Goal: Use online tool/utility

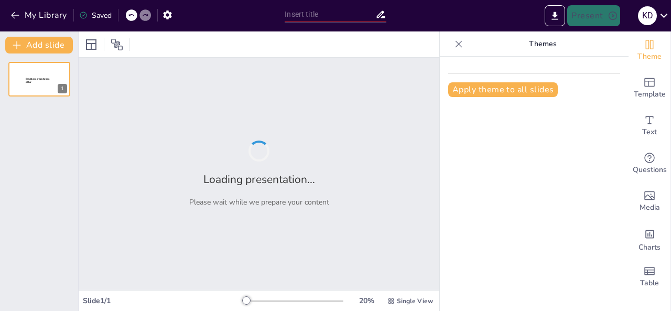
type input "Understanding India's Physical Geography: Quiz Time"
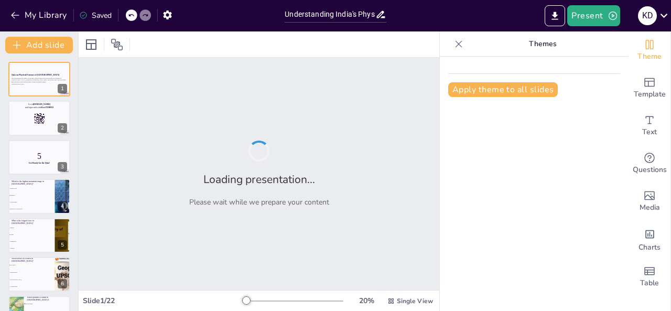
checkbox input "true"
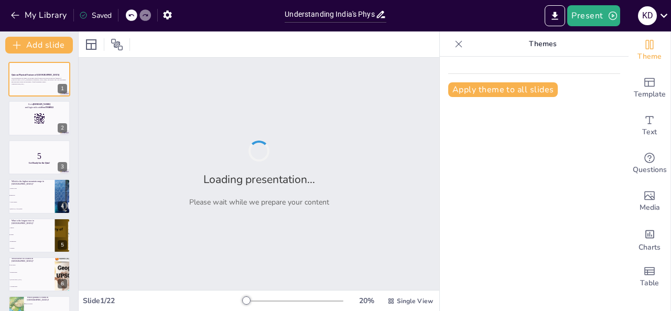
checkbox input "true"
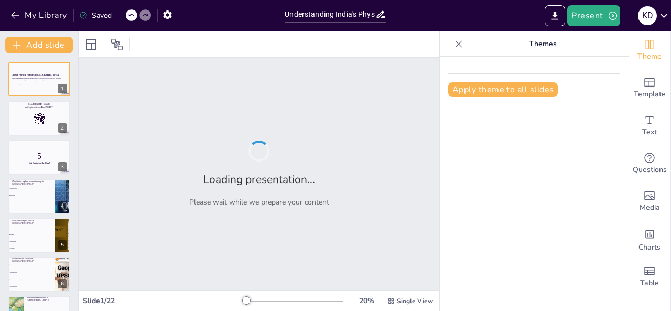
checkbox input "true"
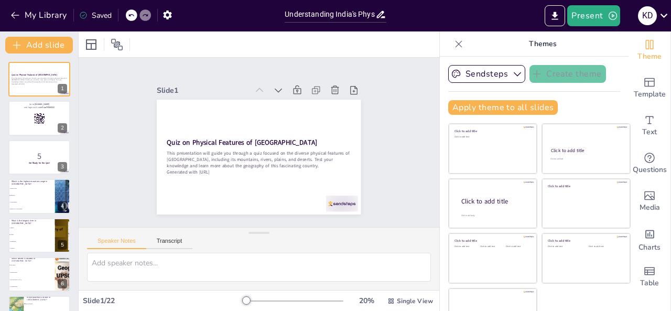
checkbox input "true"
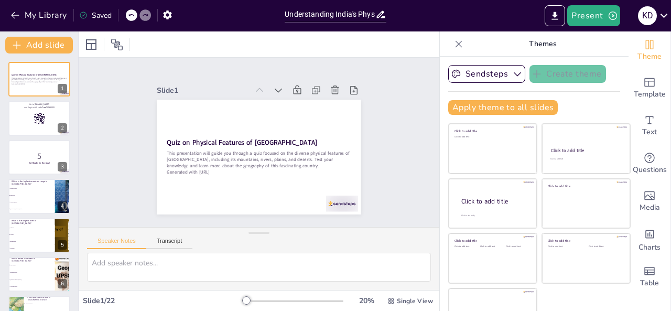
checkbox input "true"
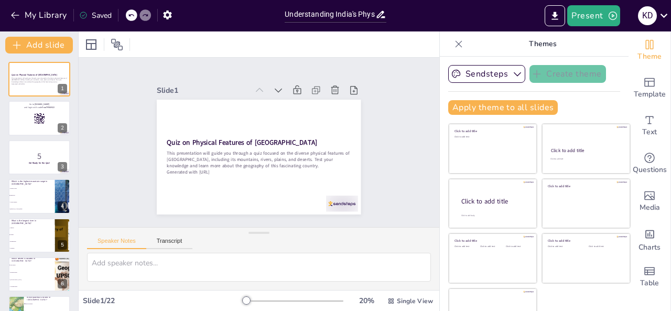
checkbox input "true"
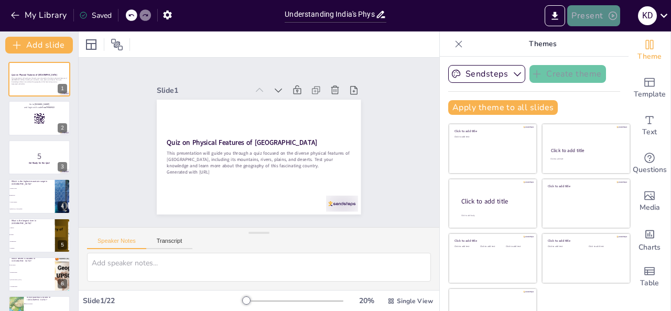
click at [611, 19] on icon "button" at bounding box center [612, 15] width 10 height 10
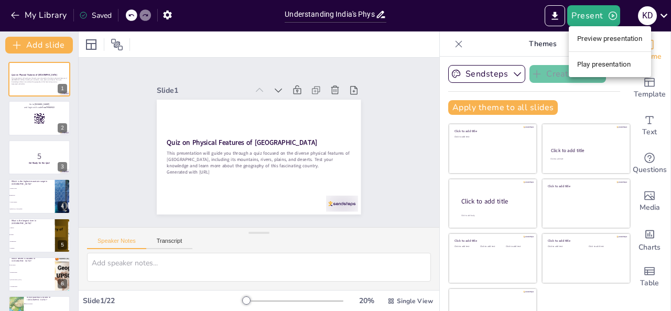
click at [594, 62] on li "Play presentation" at bounding box center [610, 64] width 82 height 17
